Goal: Information Seeking & Learning: Learn about a topic

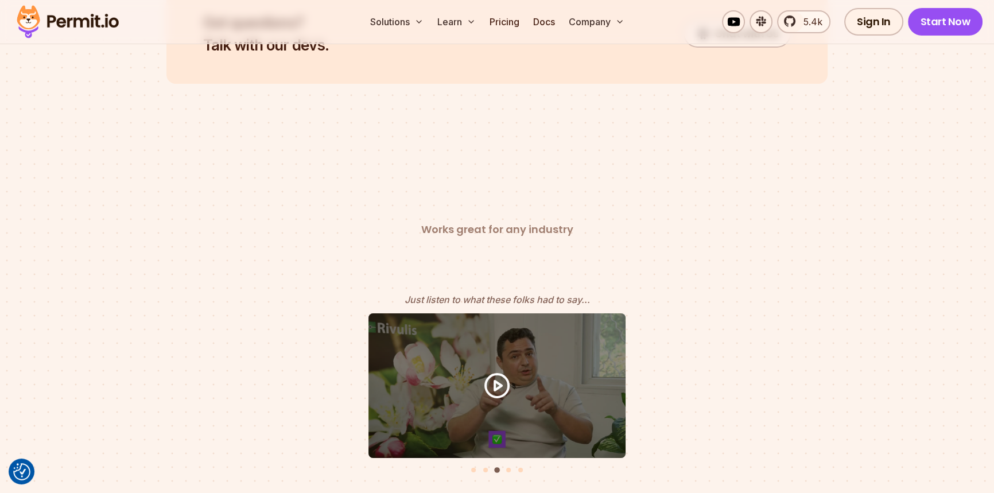
scroll to position [6176, 0]
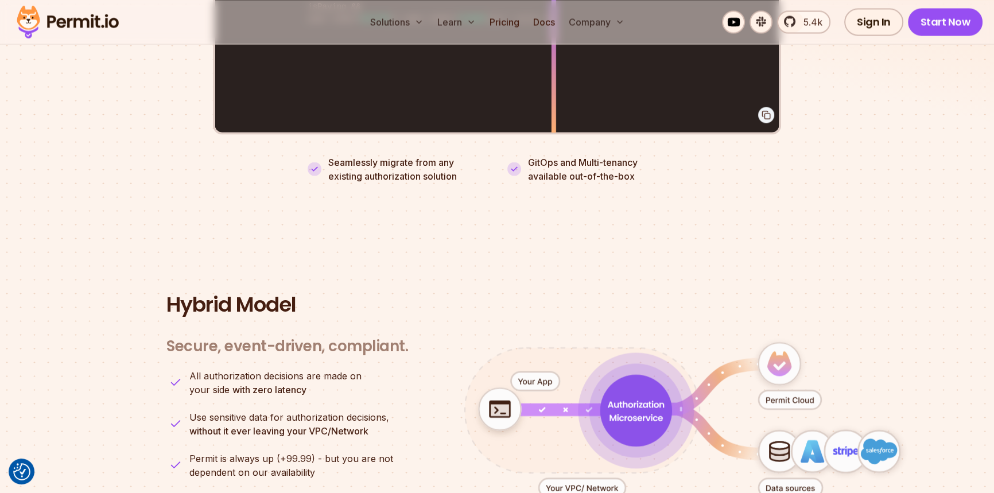
scroll to position [2869, 0]
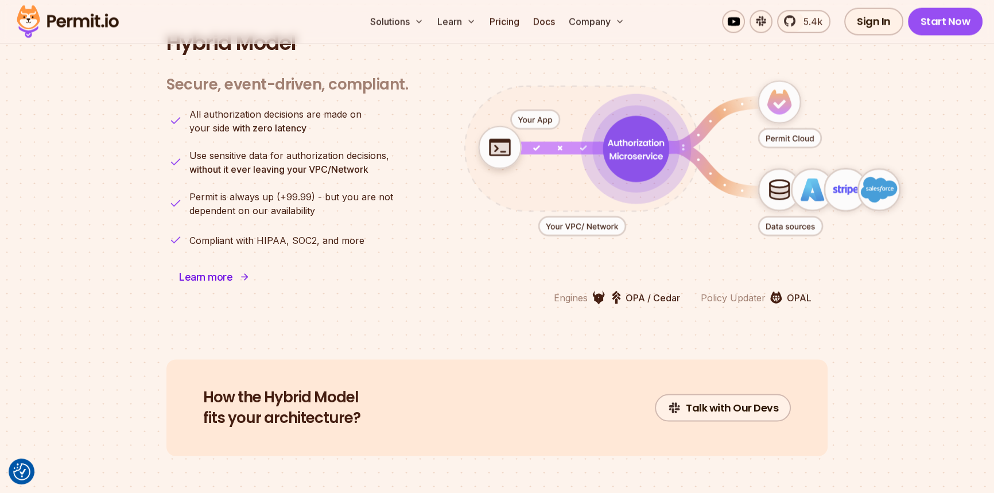
click at [191, 269] on span "Learn more" at bounding box center [205, 277] width 53 height 16
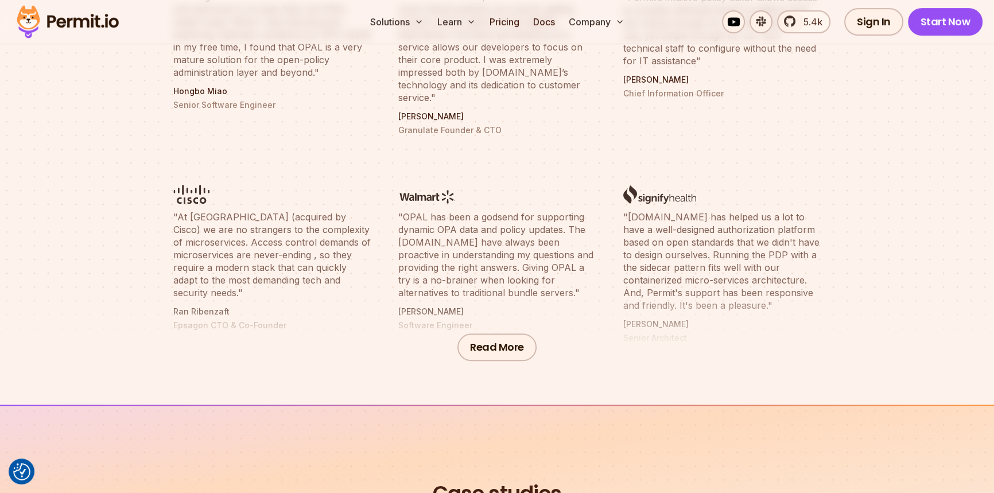
scroll to position [522, 0]
click at [479, 349] on button "Read More" at bounding box center [496, 347] width 79 height 28
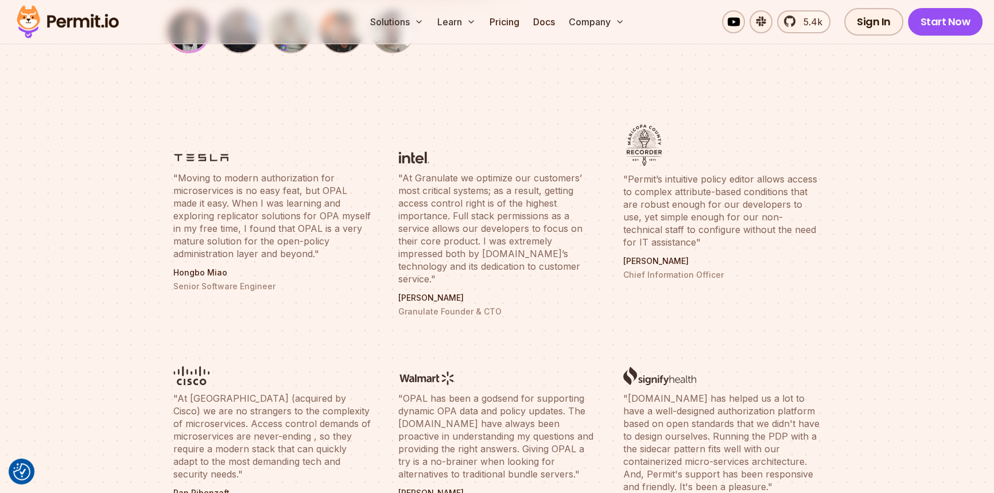
scroll to position [417, 0]
